Goal: Information Seeking & Learning: Compare options

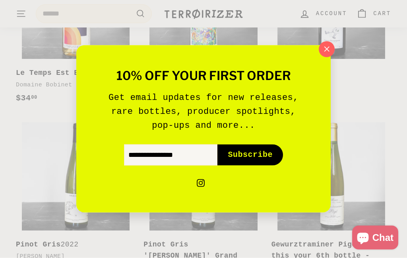
scroll to position [263, 0]
click at [327, 55] on icon "button" at bounding box center [326, 49] width 11 height 11
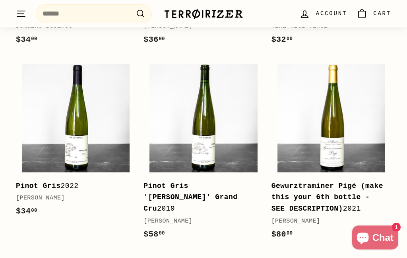
scroll to position [321, 0]
click at [350, 204] on b "Gewurztraminer Pigé (make this your 6th bottle - SEE DESCRIPTION)" at bounding box center [328, 197] width 112 height 31
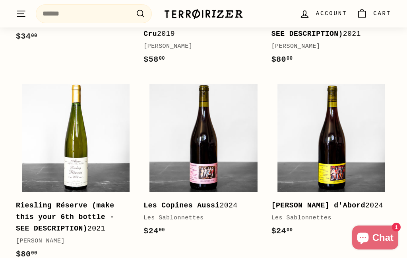
scroll to position [496, 0]
click at [109, 227] on b "Riesling Réserve (make this your 6th bottle - SEE DESCRIPTION)" at bounding box center [65, 216] width 99 height 31
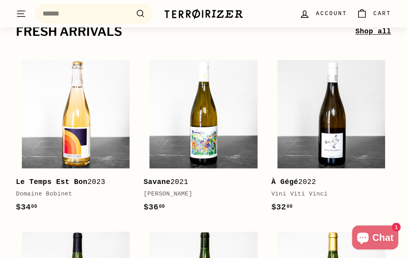
scroll to position [154, 0]
click at [341, 145] on img at bounding box center [331, 114] width 108 height 108
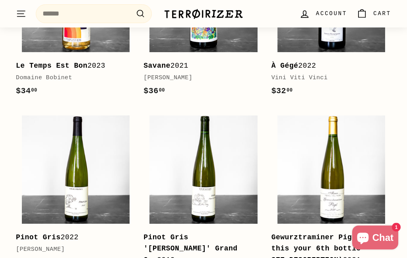
scroll to position [270, 0]
click at [227, 193] on img at bounding box center [203, 169] width 108 height 108
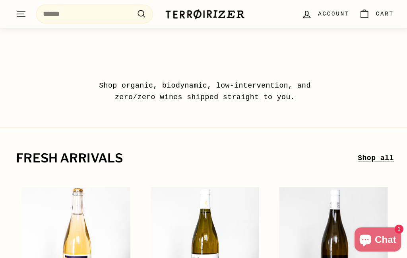
scroll to position [0, 0]
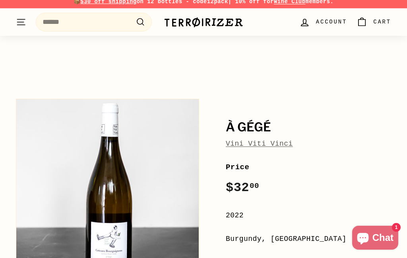
scroll to position [2, 0]
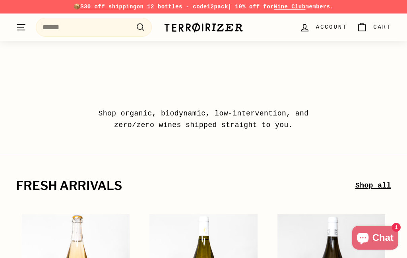
scroll to position [48, 0]
